Goal: Task Accomplishment & Management: Manage account settings

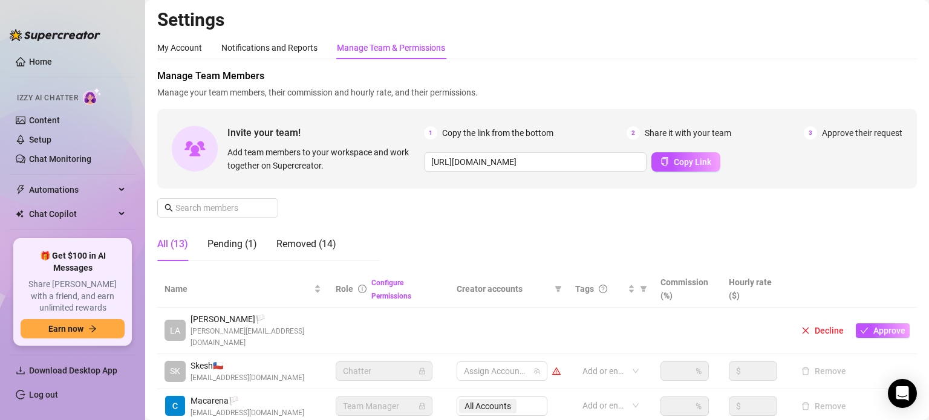
click at [801, 275] on th at bounding box center [853, 289] width 128 height 37
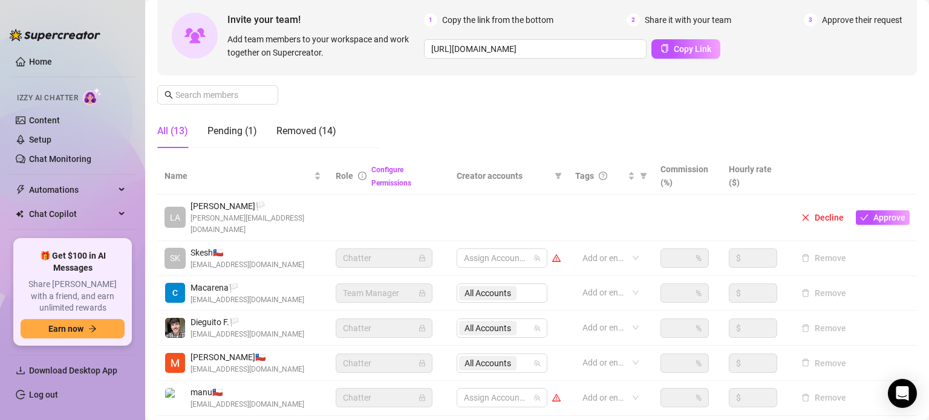
scroll to position [121, 0]
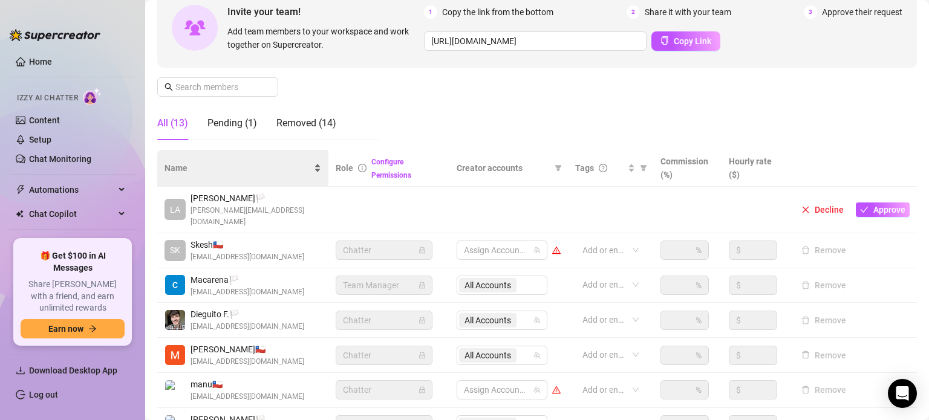
click at [215, 168] on span "Name" at bounding box center [238, 167] width 147 height 13
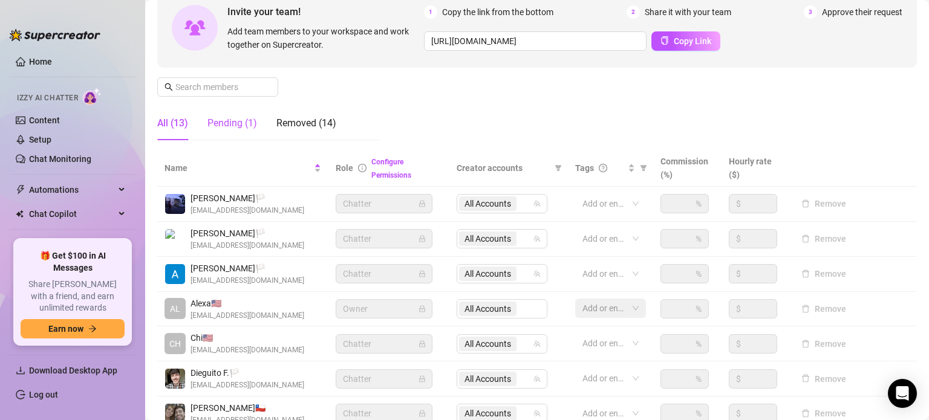
click at [227, 119] on div "Pending (1)" at bounding box center [232, 123] width 50 height 15
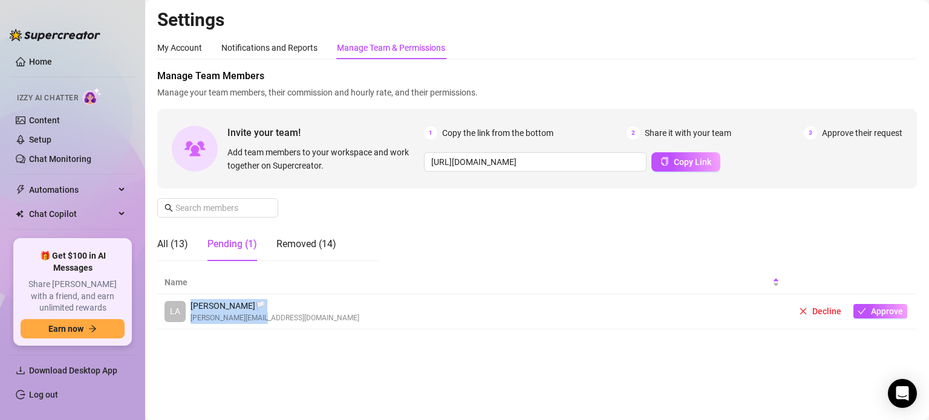
drag, startPoint x: 271, startPoint y: 324, endPoint x: 189, endPoint y: 306, distance: 83.5
click at [189, 306] on td "LA [PERSON_NAME] 🏳️ [PERSON_NAME][EMAIL_ADDRESS][DOMAIN_NAME]" at bounding box center [472, 312] width 630 height 35
click at [270, 360] on main "Settings My Account Notifications and Reports Manage Team & Permissions Profile…" at bounding box center [537, 210] width 784 height 420
click at [899, 309] on span "Approve" at bounding box center [887, 312] width 32 height 10
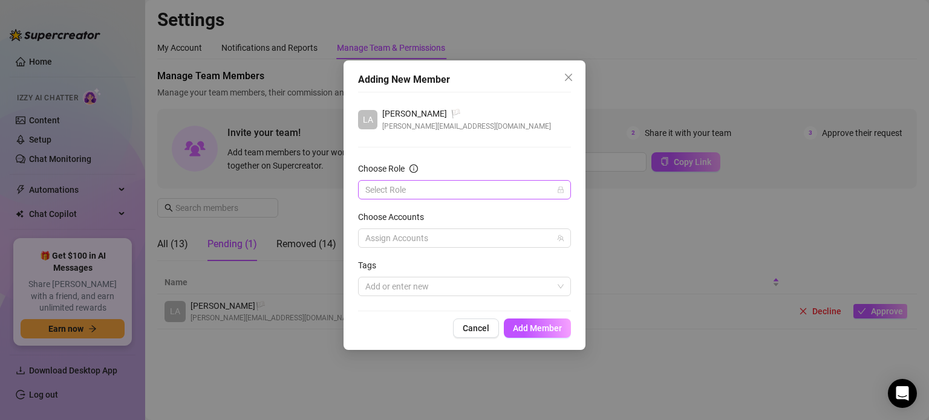
click at [477, 193] on input "Choose Role" at bounding box center [458, 190] width 187 height 18
click at [458, 211] on div "Chatter" at bounding box center [465, 213] width 194 height 13
click at [434, 235] on div at bounding box center [457, 238] width 195 height 17
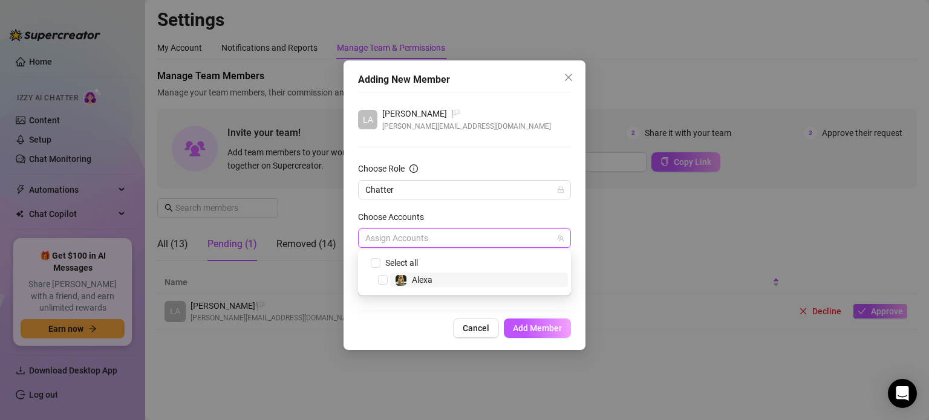
click at [425, 280] on span "Alexa" at bounding box center [422, 280] width 21 height 10
checkbox input "true"
click at [554, 330] on span "Add Member" at bounding box center [537, 329] width 49 height 10
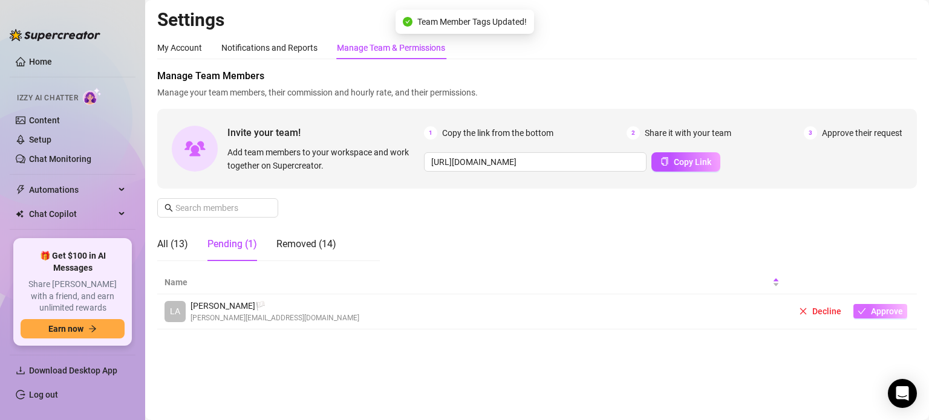
click at [901, 314] on span "Approve" at bounding box center [887, 312] width 32 height 10
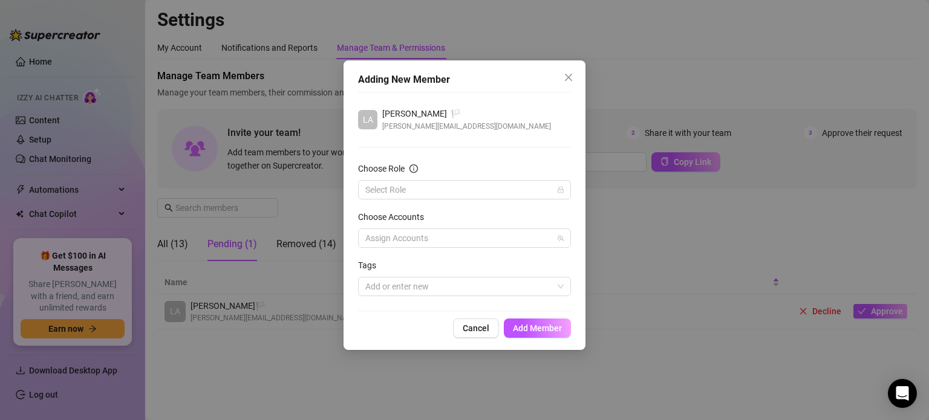
click at [532, 227] on div "Choose Accounts" at bounding box center [464, 219] width 213 height 18
click at [490, 324] on button "Cancel" at bounding box center [476, 328] width 46 height 19
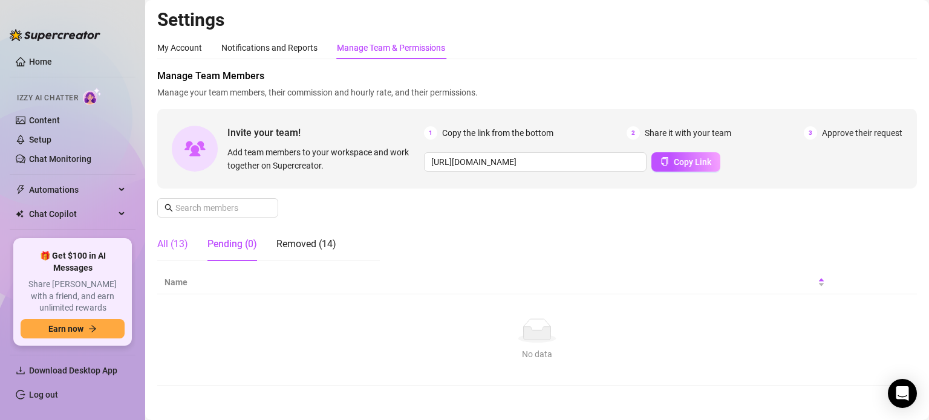
click at [169, 249] on div "All (13)" at bounding box center [172, 244] width 31 height 15
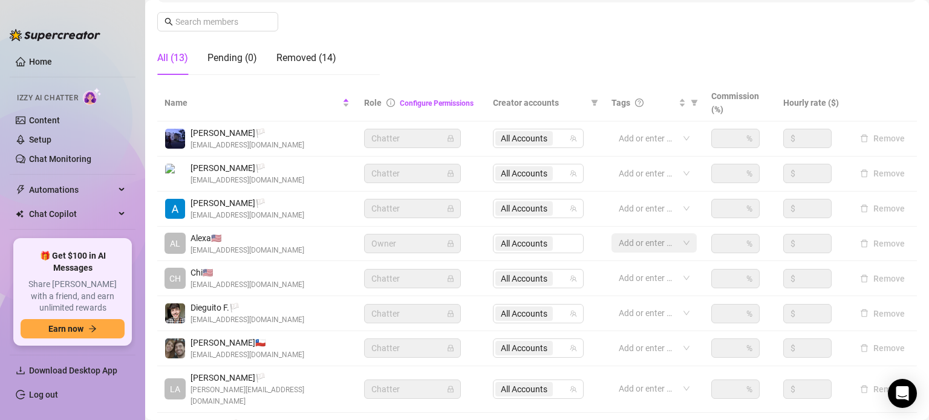
scroll to position [18, 0]
